Goal: Check status: Check status

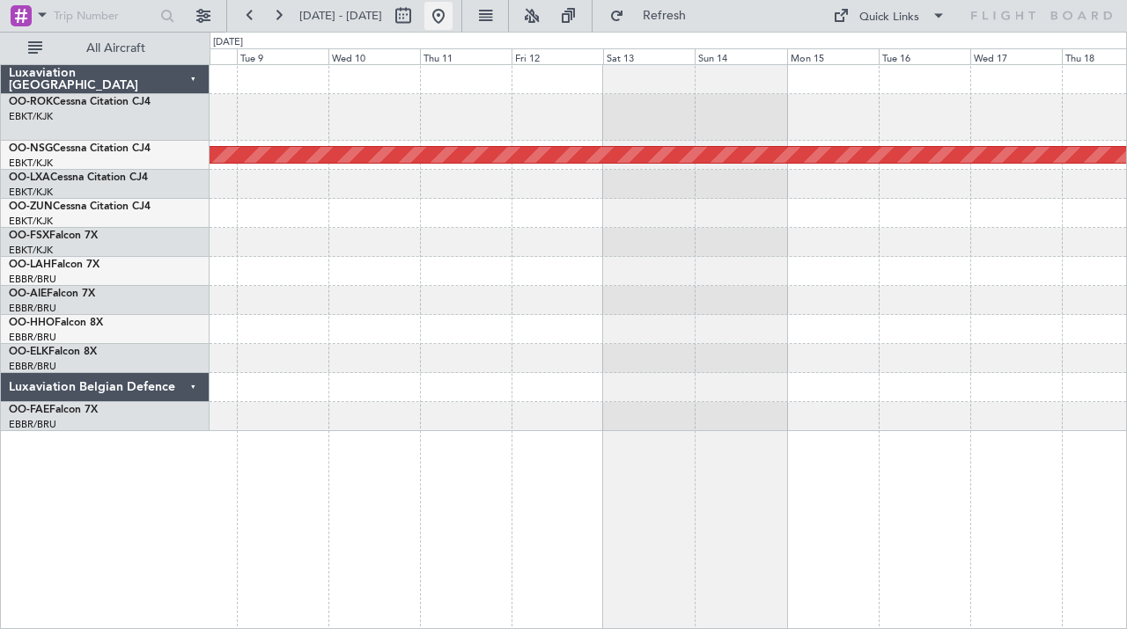
click at [453, 18] on button at bounding box center [438, 16] width 28 height 28
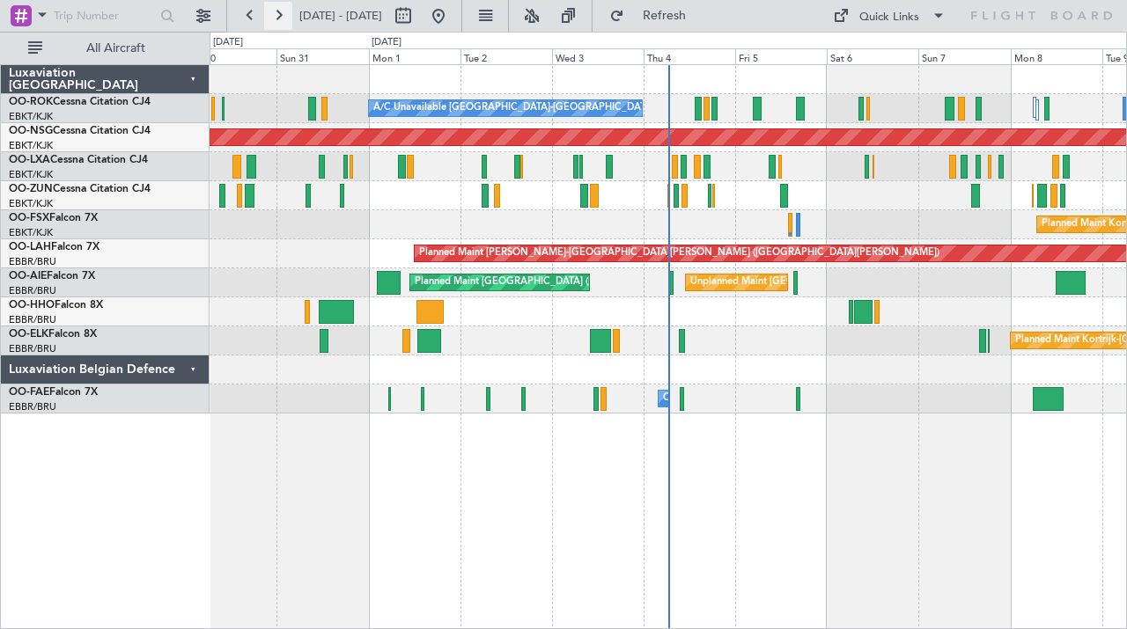
click at [274, 18] on button at bounding box center [278, 16] width 28 height 28
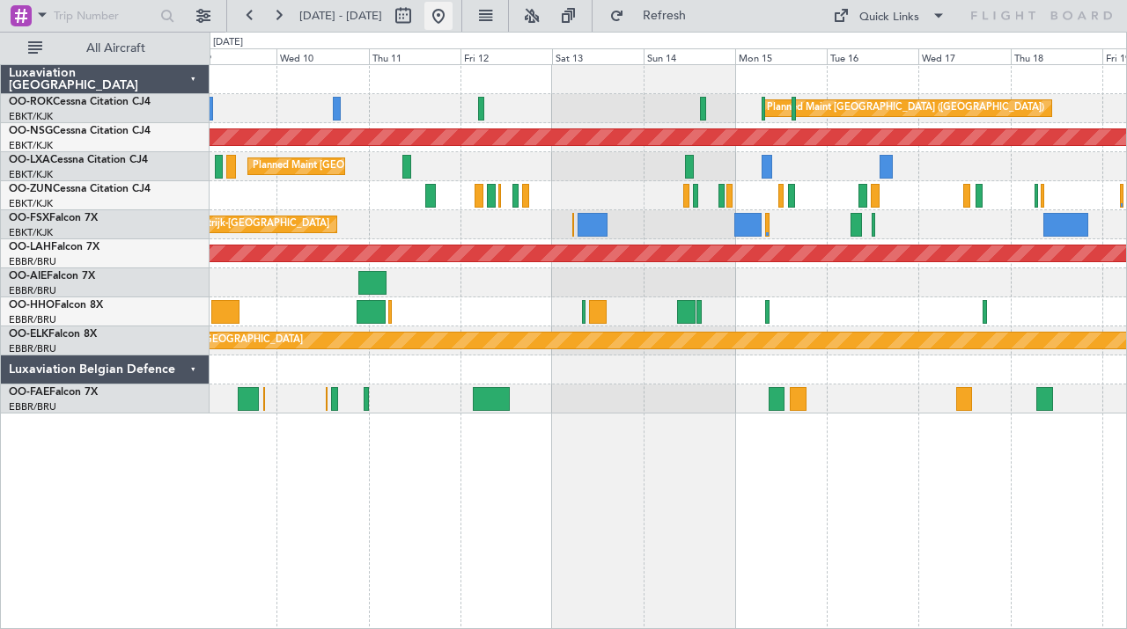
click at [453, 9] on button at bounding box center [438, 16] width 28 height 28
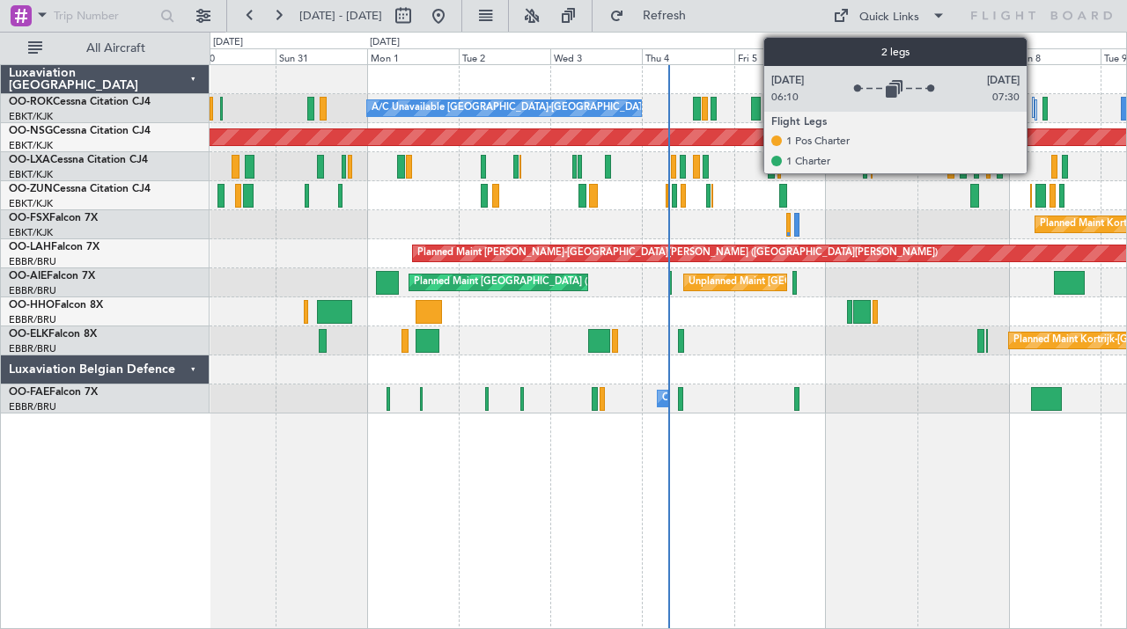
click at [1034, 116] on div at bounding box center [1033, 107] width 3 height 21
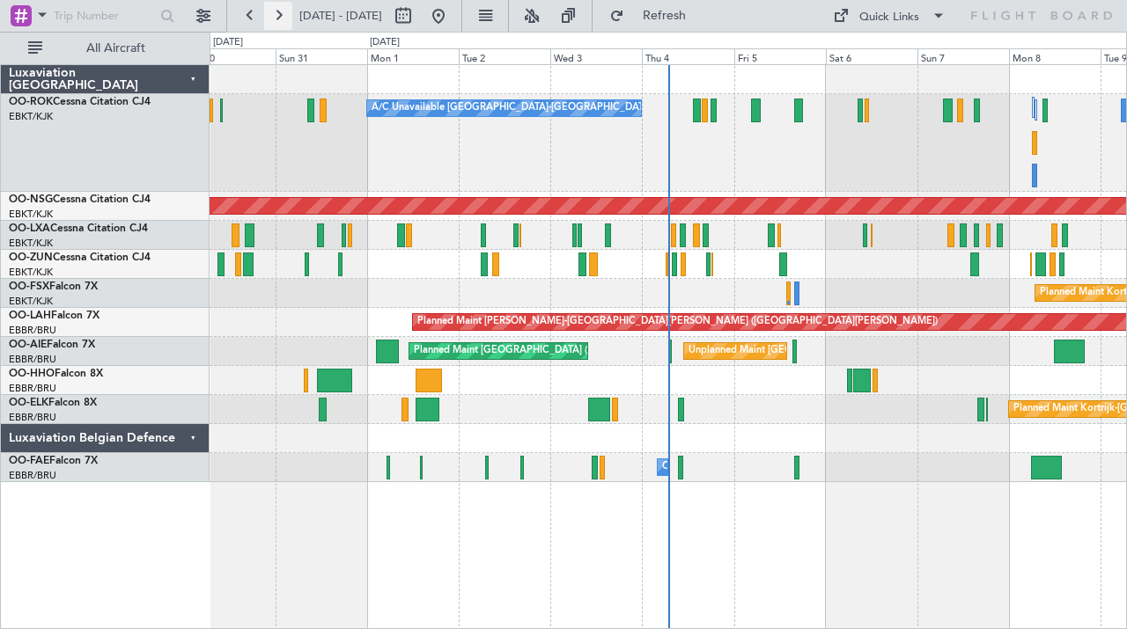
click at [274, 17] on button at bounding box center [278, 16] width 28 height 28
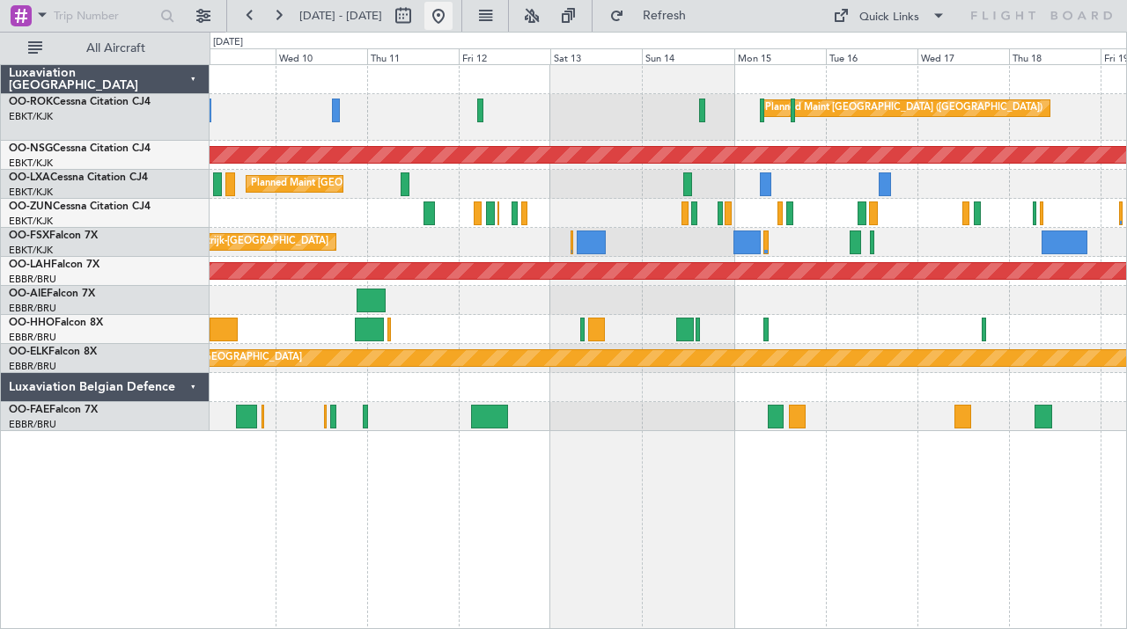
click at [453, 18] on button at bounding box center [438, 16] width 28 height 28
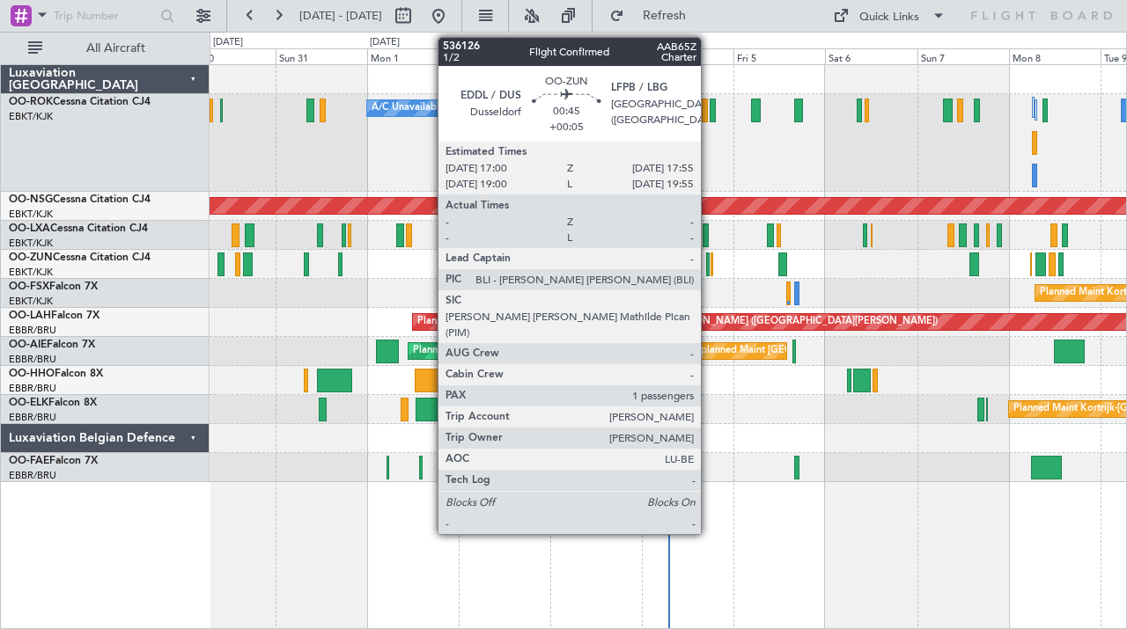
click at [709, 263] on div at bounding box center [708, 265] width 4 height 24
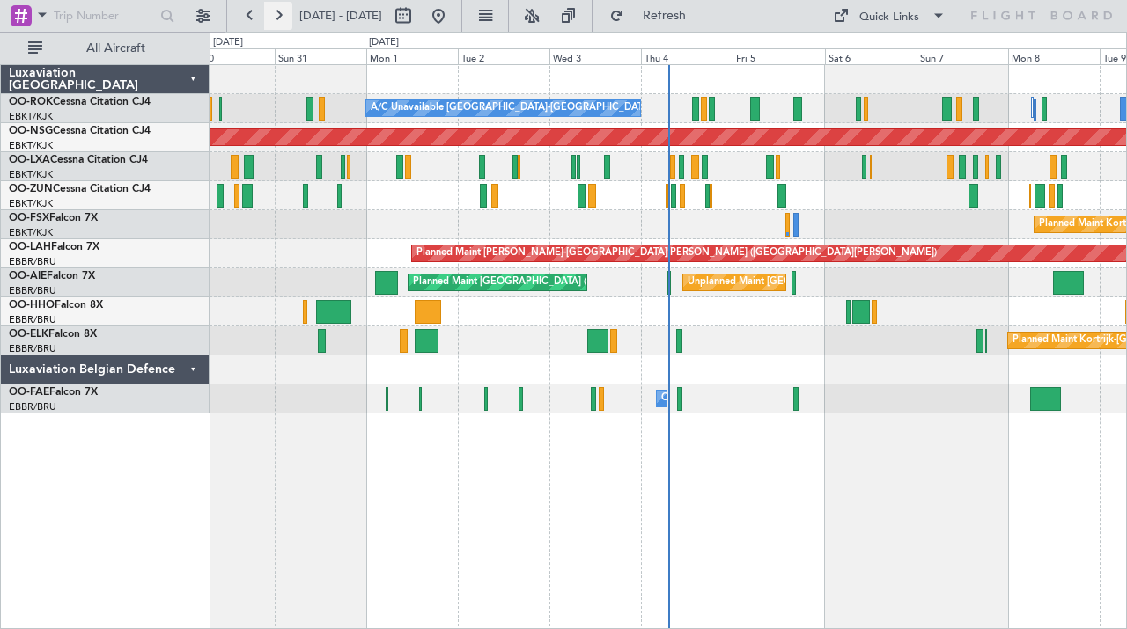
click at [274, 14] on button at bounding box center [278, 16] width 28 height 28
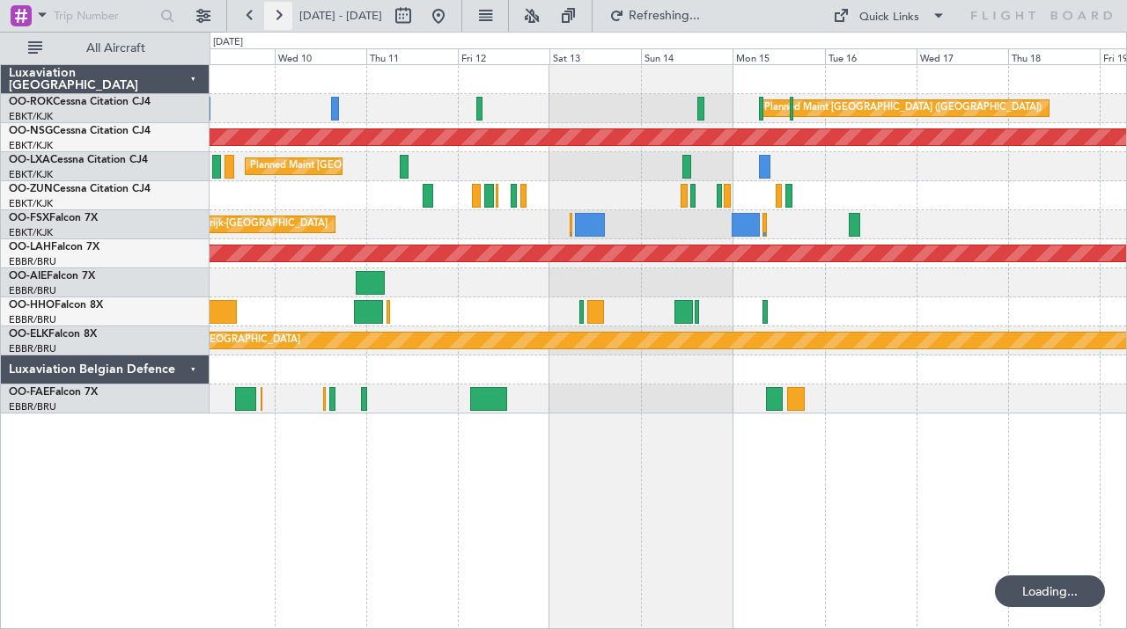
click at [274, 14] on button at bounding box center [278, 16] width 28 height 28
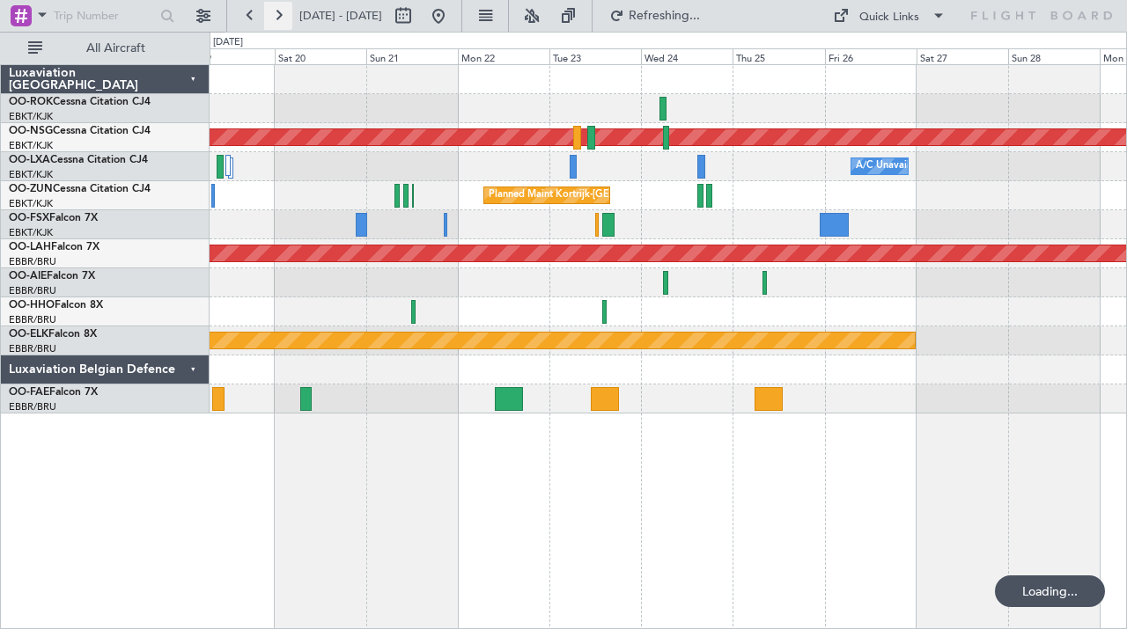
click at [274, 14] on button at bounding box center [278, 16] width 28 height 28
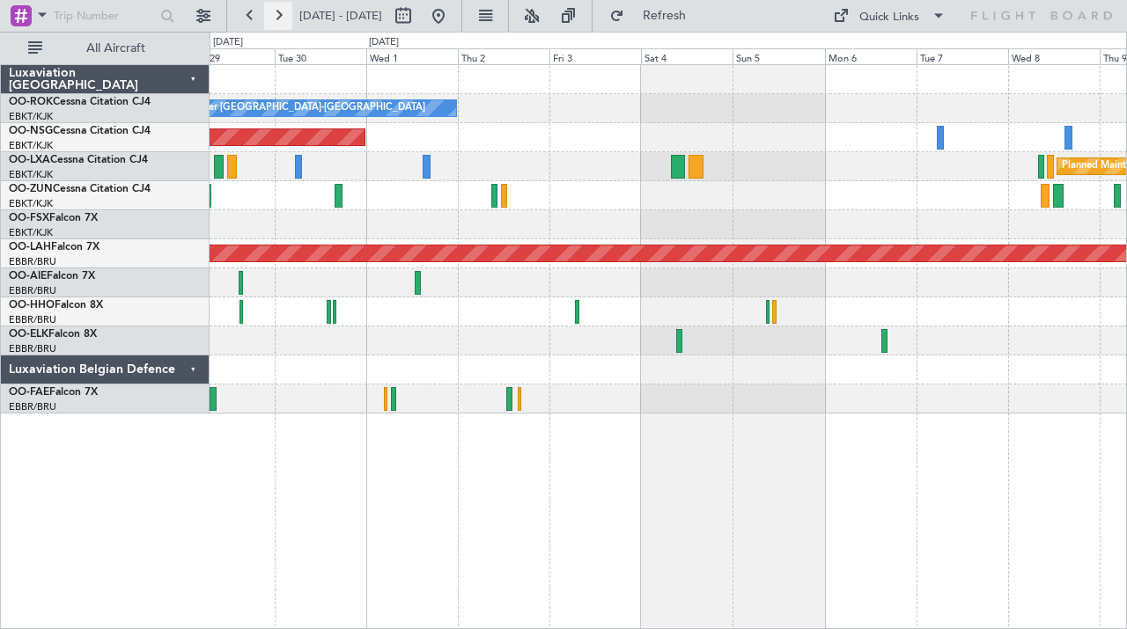
click at [274, 14] on button at bounding box center [278, 16] width 28 height 28
